Goal: Transaction & Acquisition: Purchase product/service

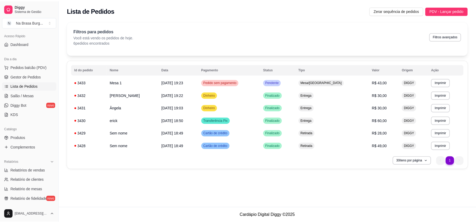
scroll to position [70, 0]
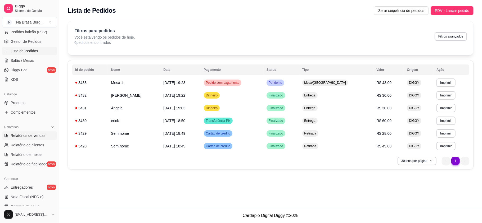
click at [33, 135] on span "Relatórios de vendas" at bounding box center [28, 135] width 35 height 5
select select "ALL"
select select "0"
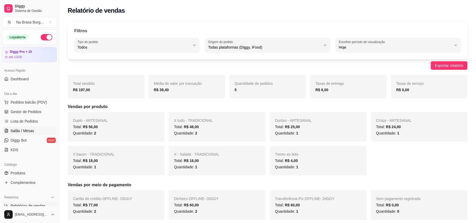
click at [34, 131] on link "Salão / Mesas" at bounding box center [29, 131] width 55 height 8
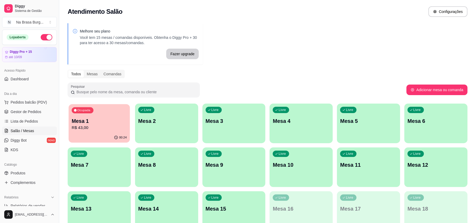
click at [81, 135] on div "00:24" at bounding box center [99, 138] width 61 height 10
click at [33, 124] on span "Lista de Pedidos" at bounding box center [25, 121] width 28 height 5
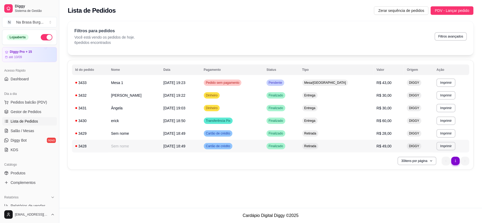
click at [152, 140] on td "Sem nome" at bounding box center [134, 146] width 52 height 13
click at [34, 123] on span "Lista de Pedidos" at bounding box center [25, 121] width 28 height 5
click at [33, 133] on link "Salão / Mesas" at bounding box center [29, 131] width 55 height 8
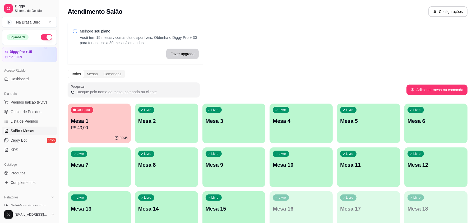
click at [109, 124] on div "Mesa 1 R$ 43,00" at bounding box center [99, 124] width 57 height 14
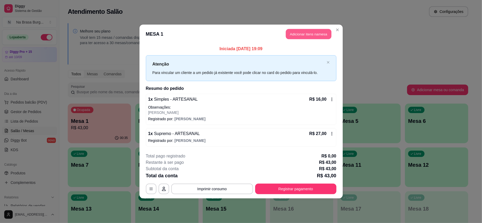
click at [303, 35] on button "Adicionar itens na mesa" at bounding box center [308, 34] width 45 height 10
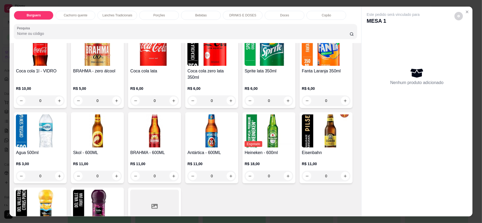
scroll to position [599, 0]
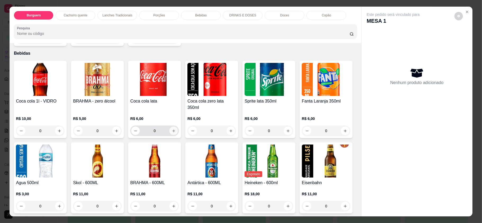
click at [172, 129] on icon "increase-product-quantity" at bounding box center [174, 131] width 4 height 4
type input "1"
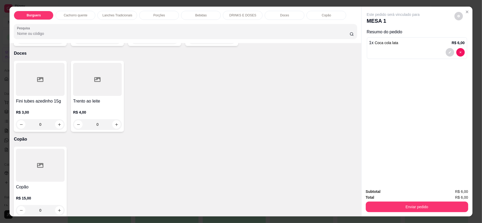
scroll to position [935, 0]
click at [116, 120] on button "increase-product-quantity" at bounding box center [116, 124] width 8 height 8
type input "1"
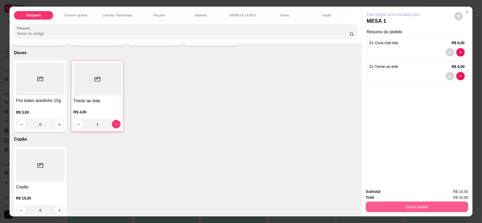
click at [383, 203] on button "Enviar pedido" at bounding box center [417, 207] width 102 height 11
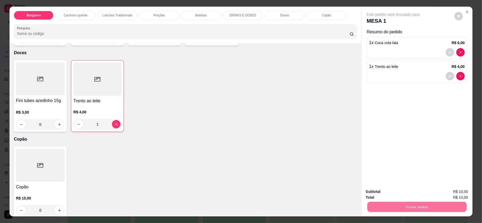
click at [380, 189] on button "Não registrar e enviar pedido" at bounding box center [398, 194] width 55 height 10
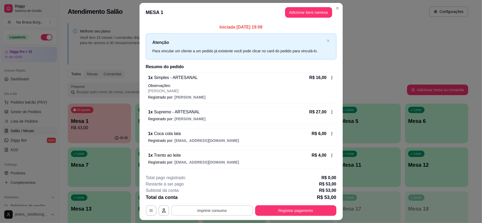
click at [226, 208] on button "Imprimir consumo" at bounding box center [212, 211] width 82 height 11
click at [216, 200] on button "IMPRESSORA" at bounding box center [211, 199] width 38 height 8
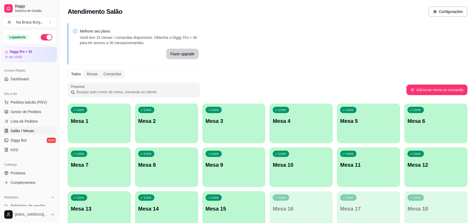
drag, startPoint x: 33, startPoint y: 129, endPoint x: 72, endPoint y: 128, distance: 39.1
click at [33, 129] on span "Salão / Mesas" at bounding box center [23, 130] width 24 height 5
click at [85, 128] on div "Livre Mesa 1" at bounding box center [99, 120] width 63 height 33
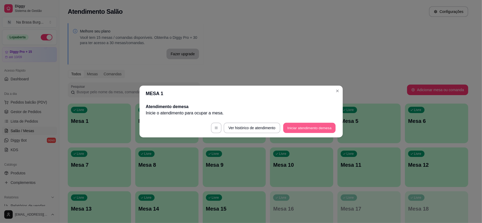
click at [296, 129] on button "Iniciar atendimento de mesa" at bounding box center [309, 128] width 52 height 10
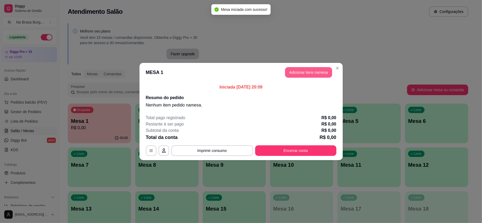
click at [299, 71] on button "Adicionar itens na mesa" at bounding box center [308, 72] width 47 height 11
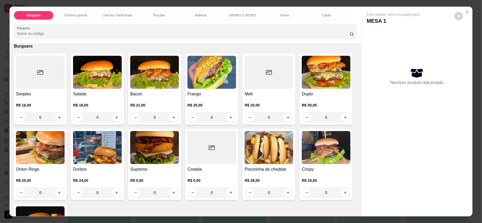
scroll to position [35, 0]
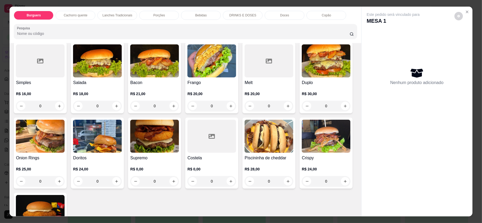
click at [122, 181] on div "0" at bounding box center [97, 181] width 49 height 11
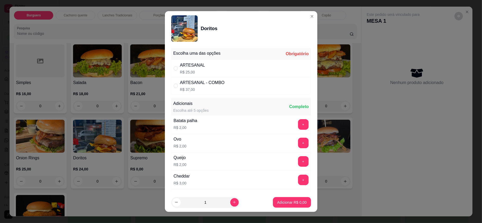
click at [215, 87] on p "R$ 37,00" at bounding box center [202, 89] width 45 height 5
radio input "true"
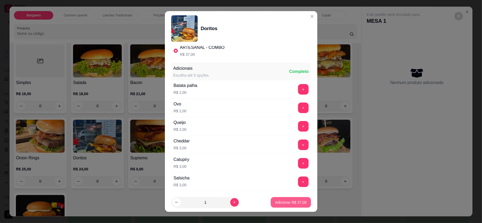
click at [290, 207] on button "Adicionar R$ 37,00" at bounding box center [291, 202] width 40 height 11
type input "1"
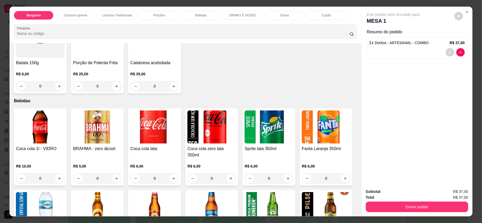
scroll to position [599, 0]
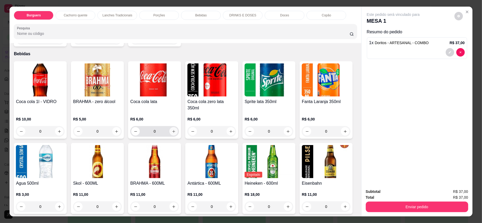
click at [173, 130] on icon "increase-product-quantity" at bounding box center [174, 132] width 4 height 4
click at [173, 127] on button "increase-product-quantity" at bounding box center [173, 131] width 8 height 8
type input "2"
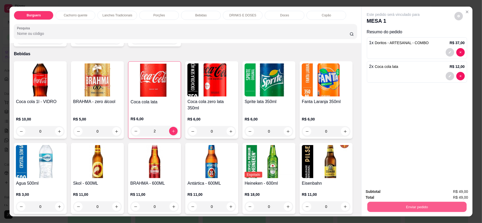
click at [410, 207] on button "Enviar pedido" at bounding box center [416, 207] width 99 height 10
click at [415, 192] on button "Não registrar e enviar pedido" at bounding box center [398, 194] width 55 height 10
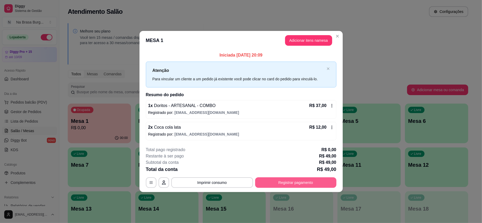
click at [318, 185] on button "Registrar pagamento" at bounding box center [295, 182] width 81 height 11
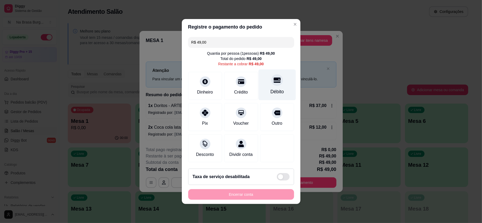
drag, startPoint x: 263, startPoint y: 78, endPoint x: 263, endPoint y: 90, distance: 12.2
click at [263, 78] on div "Débito" at bounding box center [276, 85] width 37 height 31
type input "R$ 0,00"
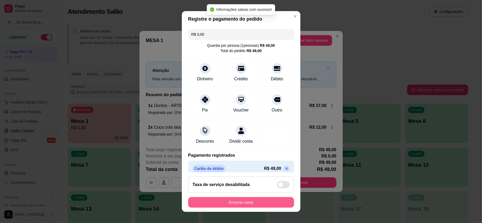
click at [246, 202] on button "Encerrar conta" at bounding box center [241, 202] width 106 height 11
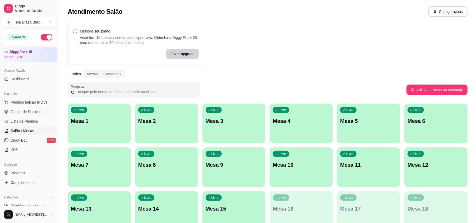
click at [24, 130] on span "Salão / Mesas" at bounding box center [23, 130] width 24 height 5
click at [21, 102] on span "Pedidos balcão (PDV)" at bounding box center [29, 102] width 37 height 5
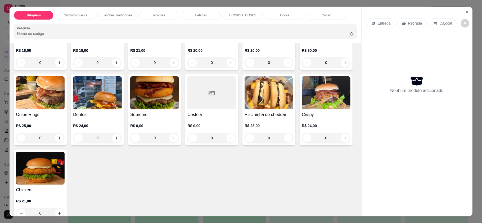
scroll to position [70, 0]
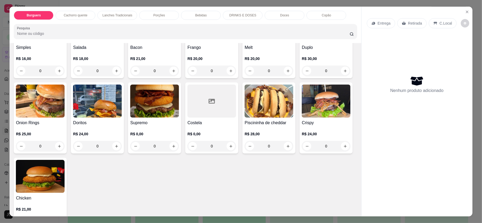
click at [302, 76] on div "0" at bounding box center [326, 71] width 49 height 11
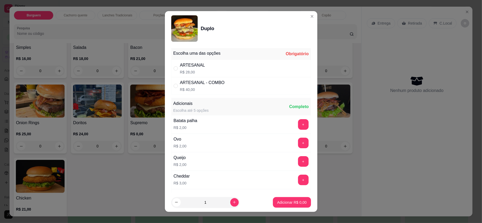
click at [215, 65] on div "ARTESANAL R$ 28,00" at bounding box center [241, 68] width 140 height 17
radio input "true"
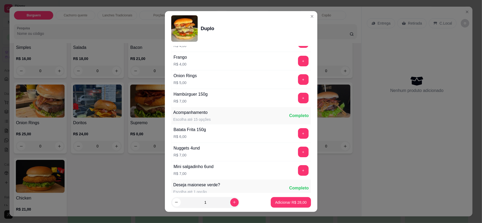
scroll to position [295, 0]
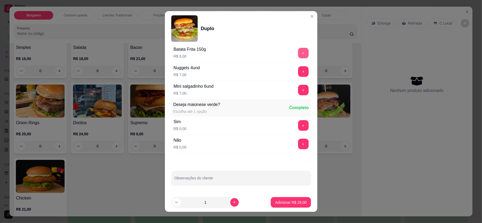
click at [298, 52] on button "+" at bounding box center [303, 53] width 11 height 11
click at [232, 203] on icon "increase-product-quantity" at bounding box center [234, 203] width 4 height 4
type input "2"
click at [285, 203] on p "Adicionar R$ 68,00" at bounding box center [290, 202] width 31 height 5
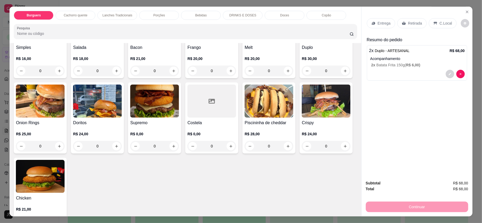
click at [386, 22] on p "Entrega" at bounding box center [383, 23] width 13 height 5
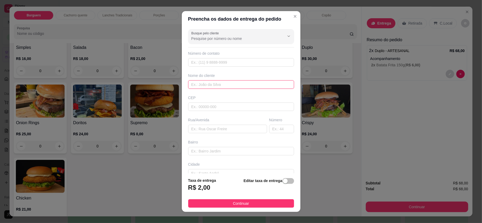
click at [237, 85] on input "text" at bounding box center [241, 84] width 106 height 8
type input "osmar cemiterio"
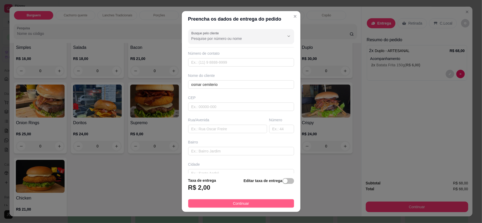
click at [240, 204] on span "Continuar" at bounding box center [241, 204] width 16 height 6
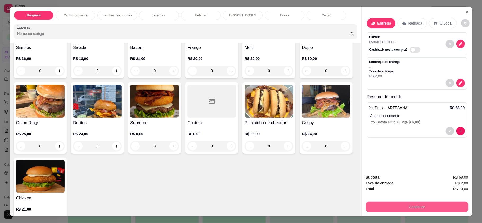
click at [420, 203] on button "Continuar" at bounding box center [417, 207] width 102 height 11
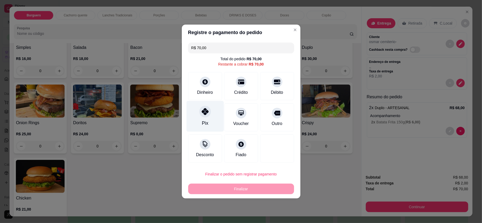
click at [203, 121] on div "Pix" at bounding box center [205, 123] width 6 height 7
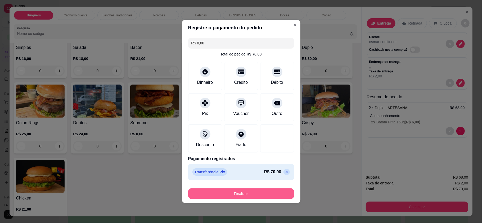
click at [246, 194] on button "Finalizar" at bounding box center [241, 194] width 106 height 11
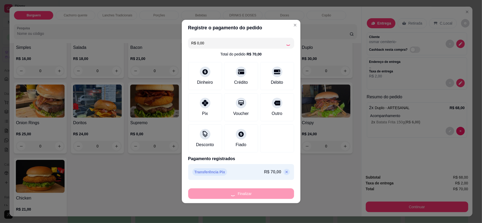
type input "-R$ 70,00"
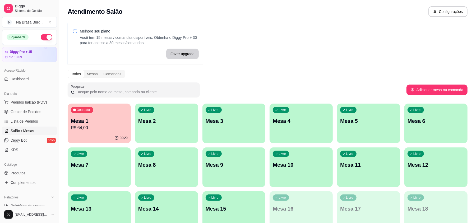
drag, startPoint x: 34, startPoint y: 103, endPoint x: 62, endPoint y: 104, distance: 27.8
click at [34, 103] on span "Pedidos balcão (PDV)" at bounding box center [29, 102] width 37 height 5
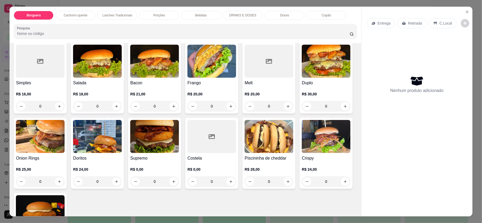
scroll to position [35, 0]
click at [179, 182] on div "0" at bounding box center [154, 181] width 49 height 11
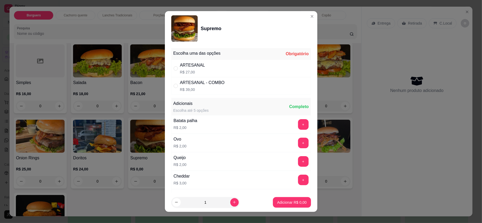
click at [235, 64] on div "ARTESANAL R$ 27,00" at bounding box center [241, 68] width 140 height 17
radio input "true"
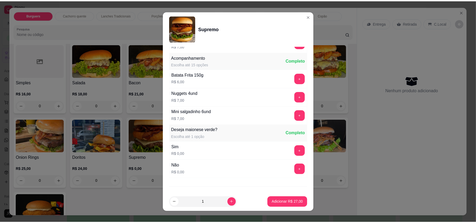
scroll to position [295, 0]
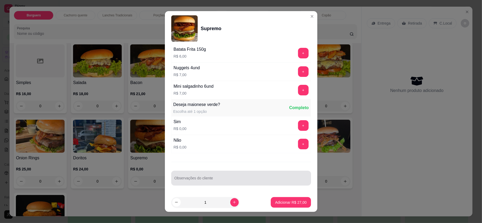
click at [226, 184] on div "Observações do cliente" at bounding box center [241, 178] width 140 height 15
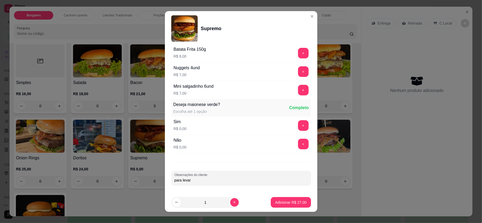
type input "para levar"
click at [288, 201] on p "Adicionar R$ 27,00" at bounding box center [290, 202] width 31 height 5
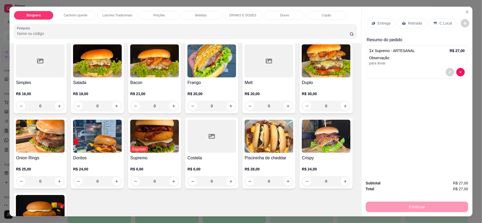
click at [415, 23] on p "Retirada" at bounding box center [415, 23] width 14 height 5
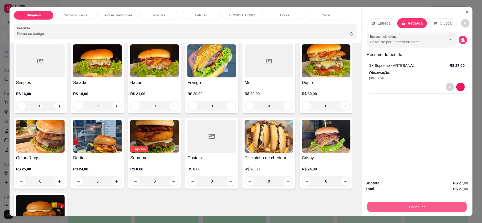
click at [419, 208] on button "Continuar" at bounding box center [416, 207] width 99 height 10
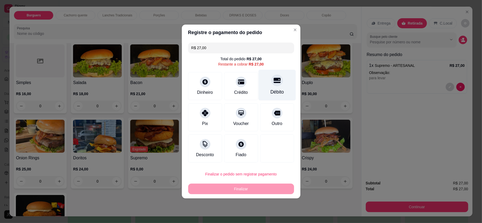
click at [283, 87] on div "Débito" at bounding box center [276, 85] width 37 height 31
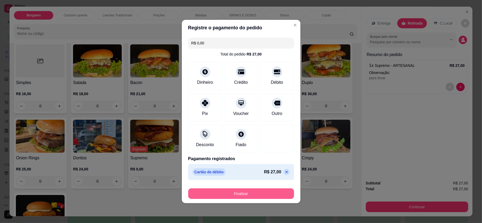
click at [272, 192] on button "Finalizar" at bounding box center [241, 194] width 106 height 11
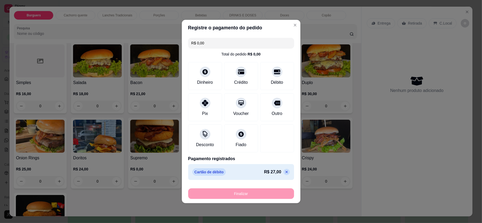
type input "-R$ 27,00"
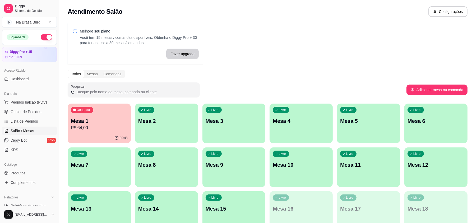
click at [83, 125] on p "R$ 64,00" at bounding box center [99, 128] width 57 height 6
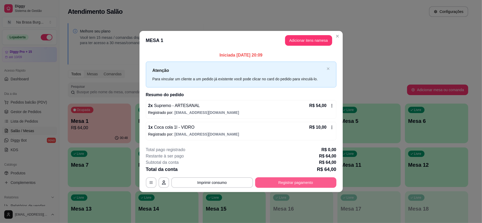
click at [282, 179] on button "Registrar pagamento" at bounding box center [295, 182] width 81 height 11
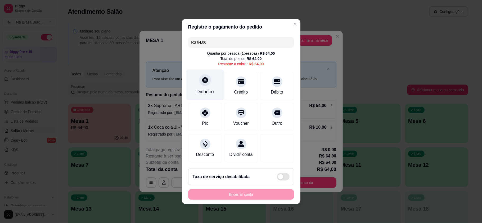
click at [204, 84] on div "Dinheiro" at bounding box center [204, 85] width 37 height 31
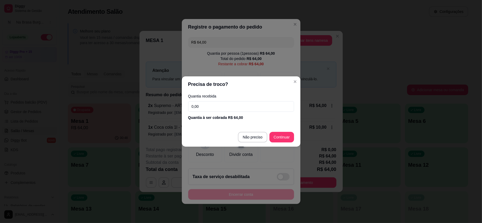
click at [248, 108] on input "0,00" at bounding box center [241, 106] width 106 height 11
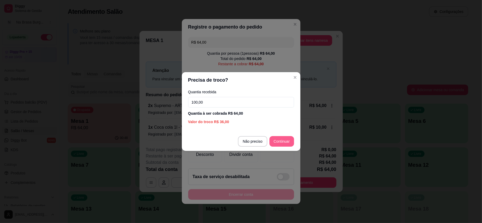
type input "100,00"
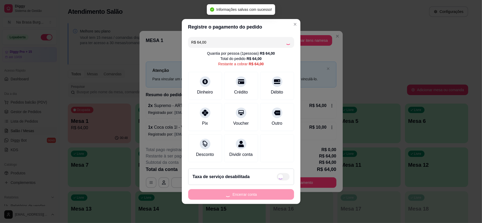
type input "R$ 0,00"
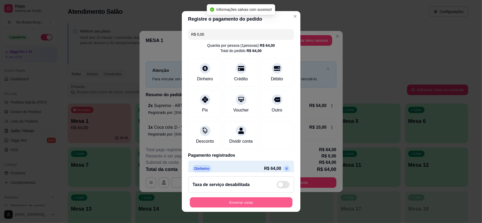
click at [259, 202] on button "Encerrar conta" at bounding box center [241, 202] width 103 height 10
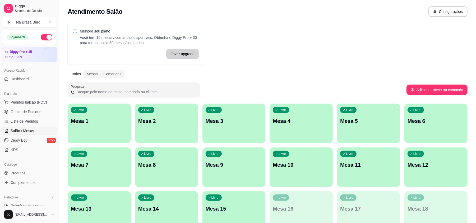
click at [423, 152] on div "Livre Mesa 12" at bounding box center [436, 164] width 63 height 33
